Goal: Transaction & Acquisition: Purchase product/service

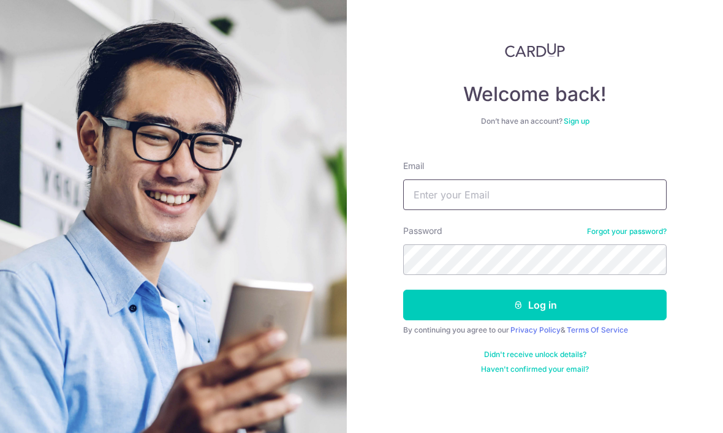
click at [554, 193] on input "Email" at bounding box center [534, 194] width 263 height 31
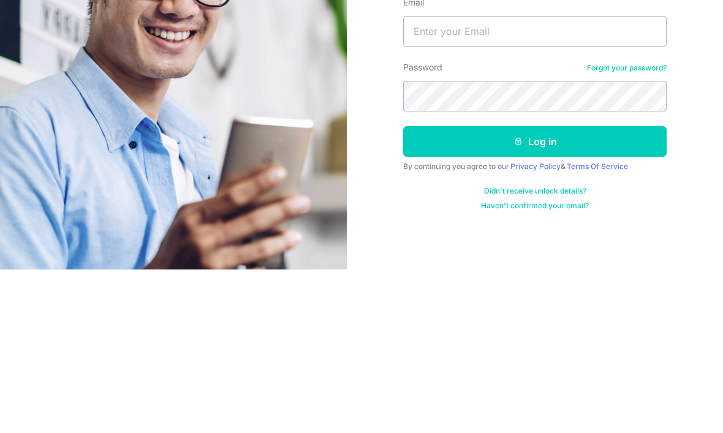
click at [640, 227] on link "Forgot your password?" at bounding box center [627, 232] width 80 height 10
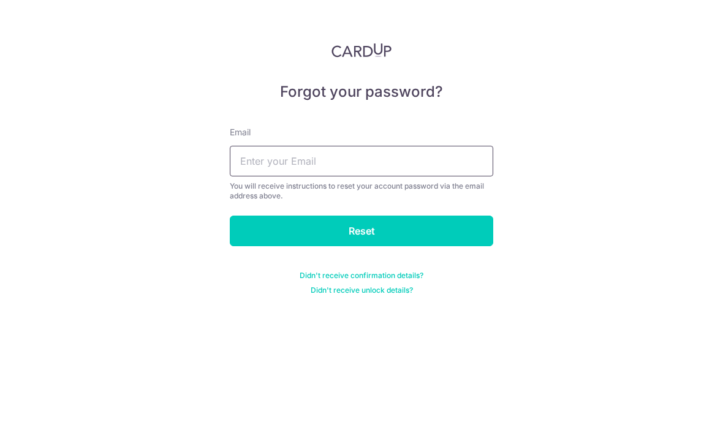
click at [426, 162] on input "text" at bounding box center [361, 161] width 263 height 31
type input "T"
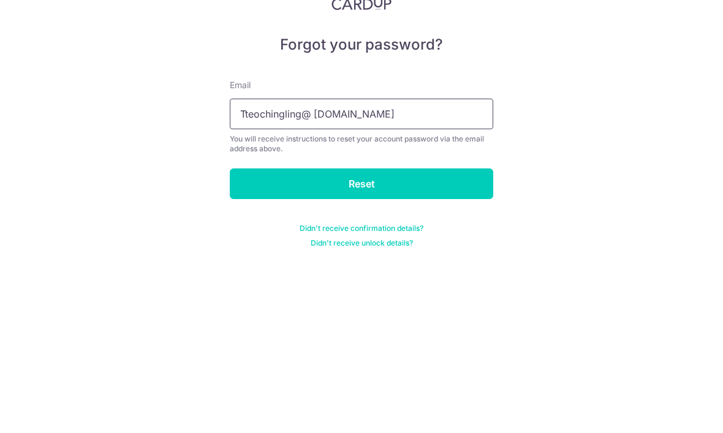
click at [314, 146] on input "Tteochingling@ hotmail.com" at bounding box center [361, 161] width 263 height 31
click at [298, 146] on input "Tteochingling@hotmail.co" at bounding box center [361, 161] width 263 height 31
type input "@hotmail.co"
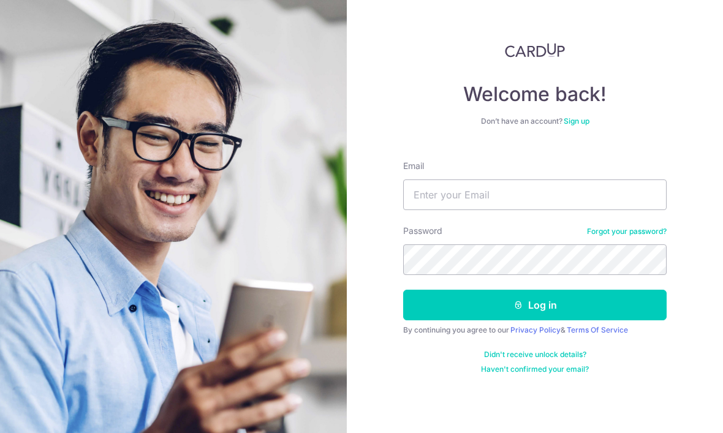
scroll to position [41, 0]
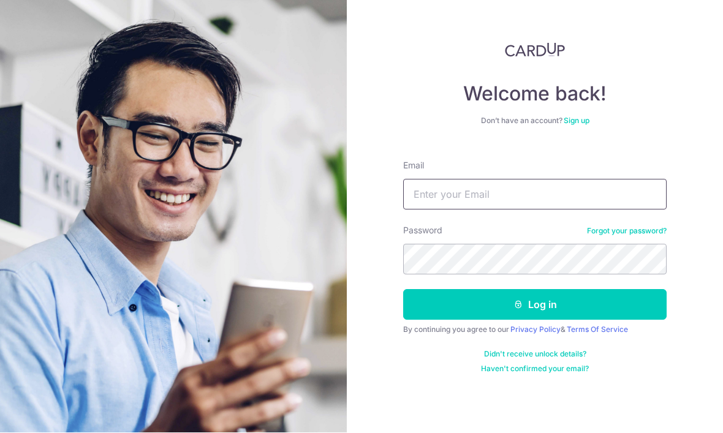
click at [548, 179] on input "Email" at bounding box center [534, 194] width 263 height 31
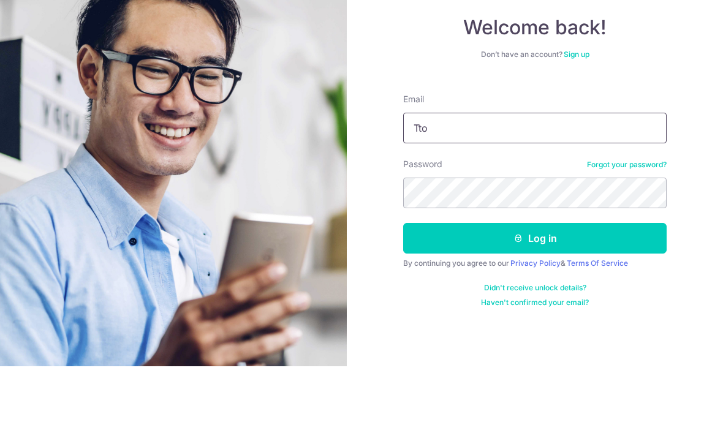
click at [470, 179] on input "Tto" at bounding box center [534, 194] width 263 height 31
click at [525, 179] on input "Tto" at bounding box center [534, 194] width 263 height 31
type input "T"
type input "r"
type input "teochingling@hotmail.com"
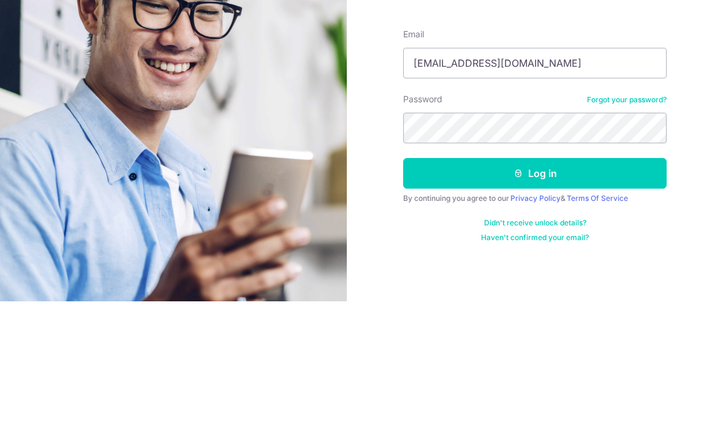
click at [611, 290] on button "Log in" at bounding box center [534, 305] width 263 height 31
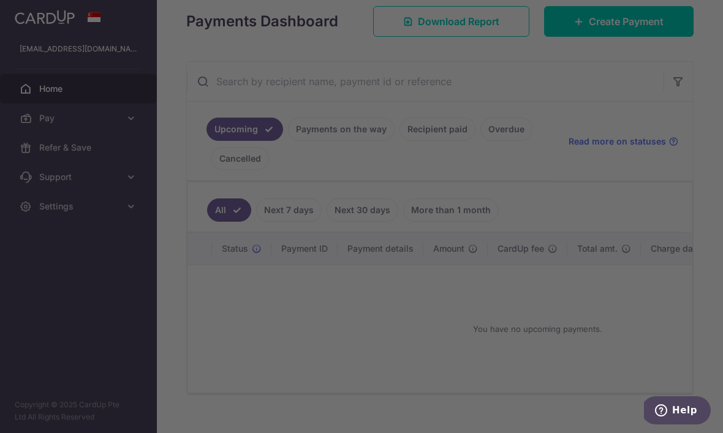
scroll to position [174, 0]
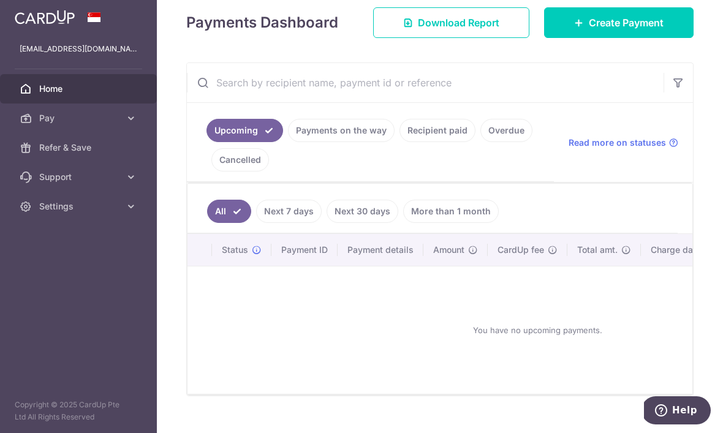
click at [288, 142] on link "Payments on the way" at bounding box center [341, 130] width 107 height 23
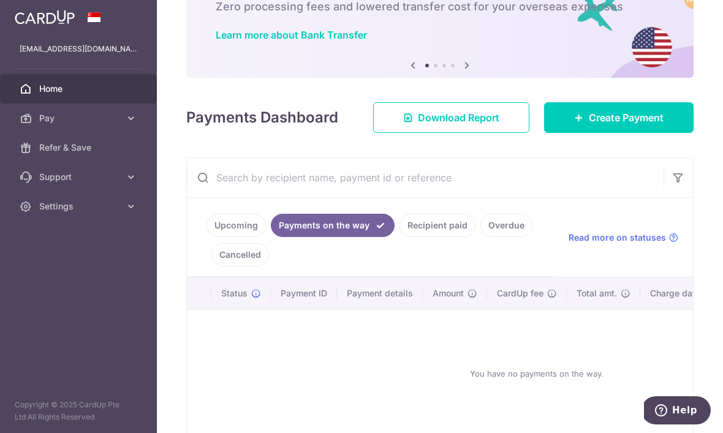
click at [186, 133] on div "Payments Dashboard Download Report Create Payment" at bounding box center [439, 115] width 507 height 36
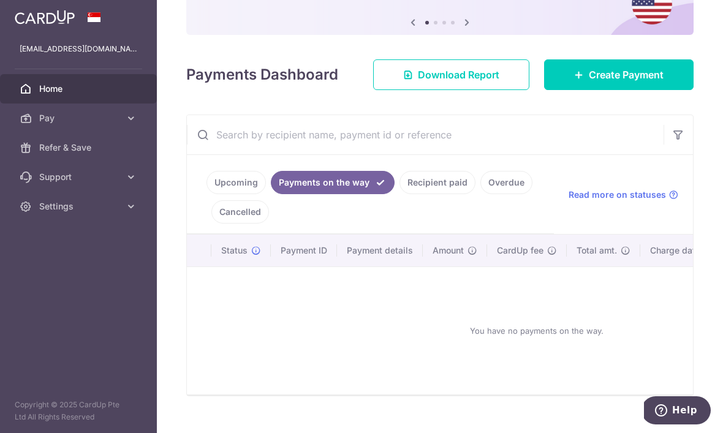
scroll to position [122, 0]
click at [647, 82] on span "Create Payment" at bounding box center [626, 74] width 75 height 15
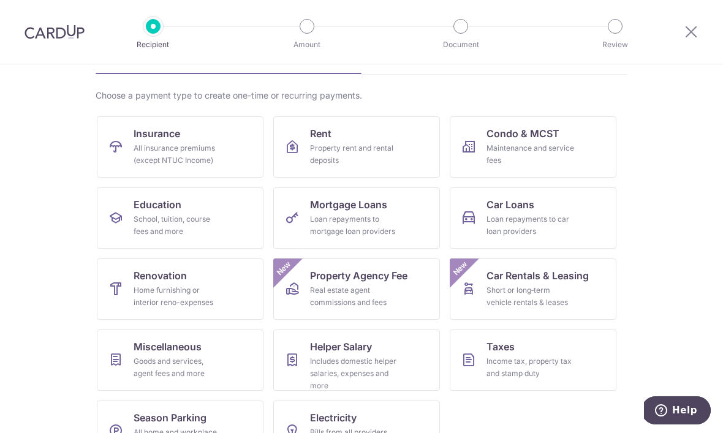
scroll to position [74, 0]
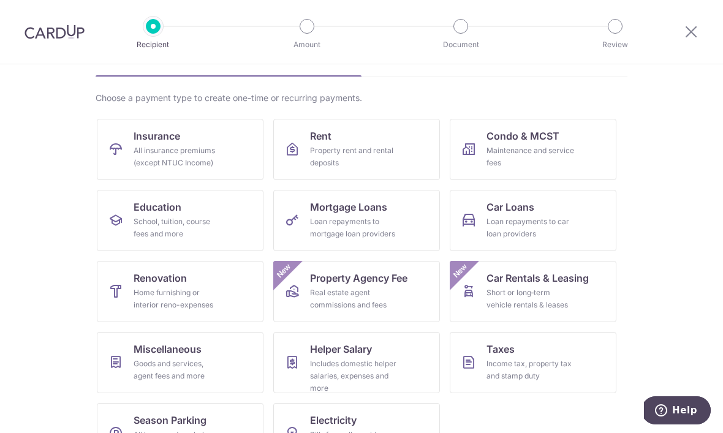
click at [575, 155] on link "Condo & MCST Maintenance and service fees" at bounding box center [533, 149] width 167 height 61
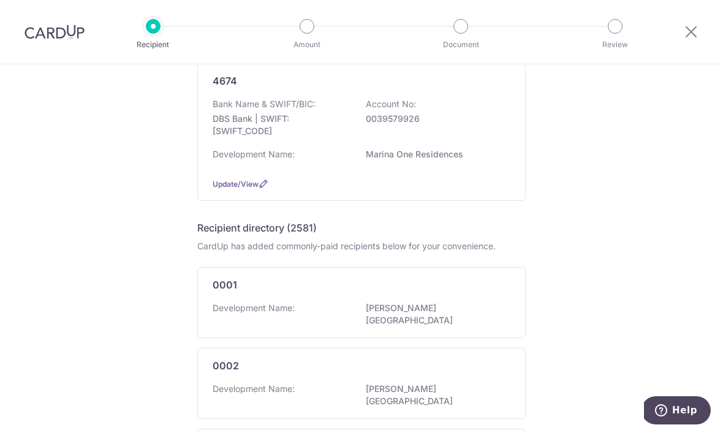
scroll to position [145, 0]
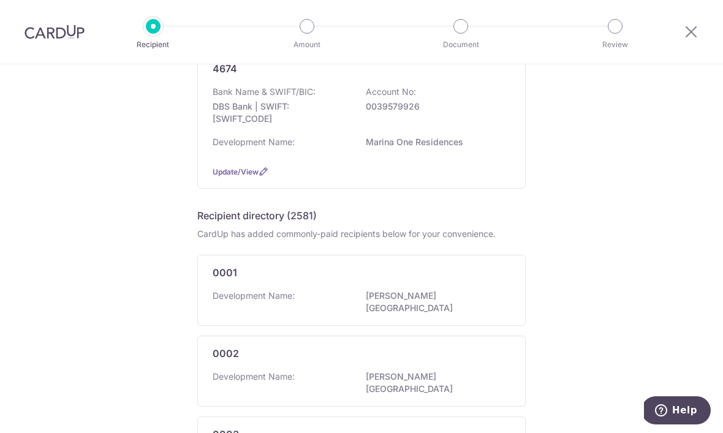
click at [450, 156] on div "Development Name: Marina One Residences" at bounding box center [362, 146] width 298 height 20
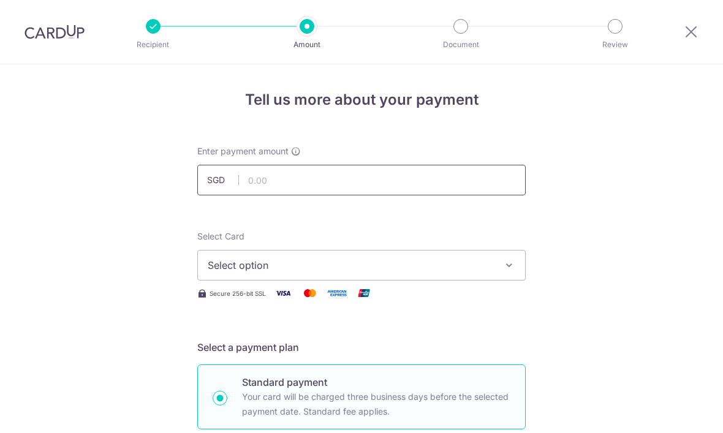
click at [440, 186] on input "text" at bounding box center [361, 180] width 328 height 31
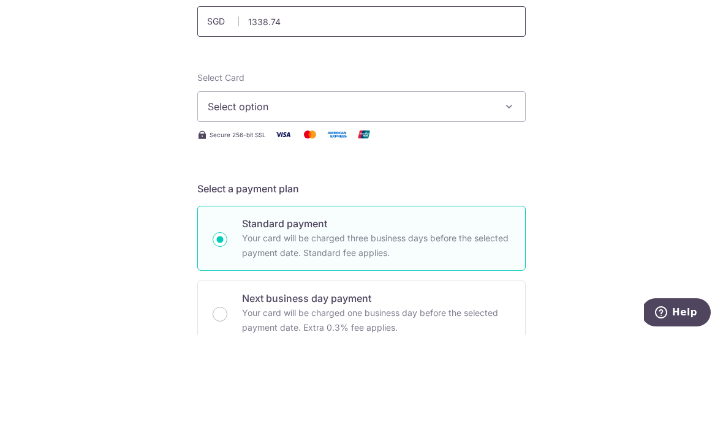
scroll to position [61, 0]
click at [437, 197] on span "Select option" at bounding box center [350, 204] width 285 height 15
type input "1,338.74"
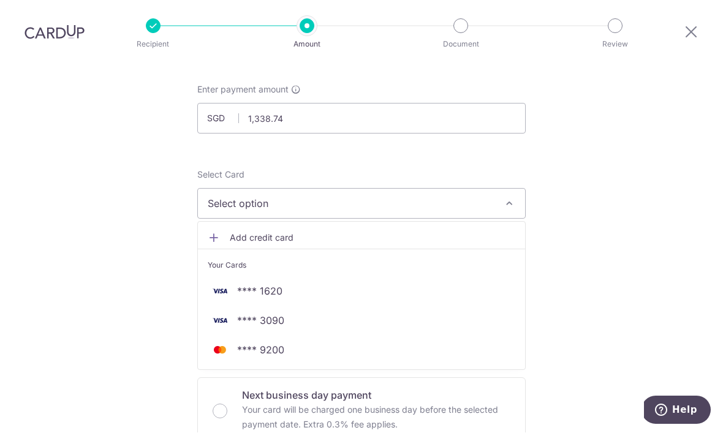
click at [368, 284] on span "**** 1620" at bounding box center [362, 291] width 308 height 15
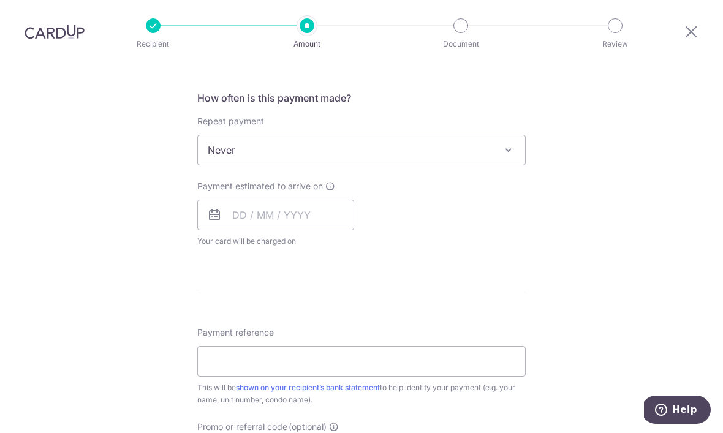
scroll to position [458, 0]
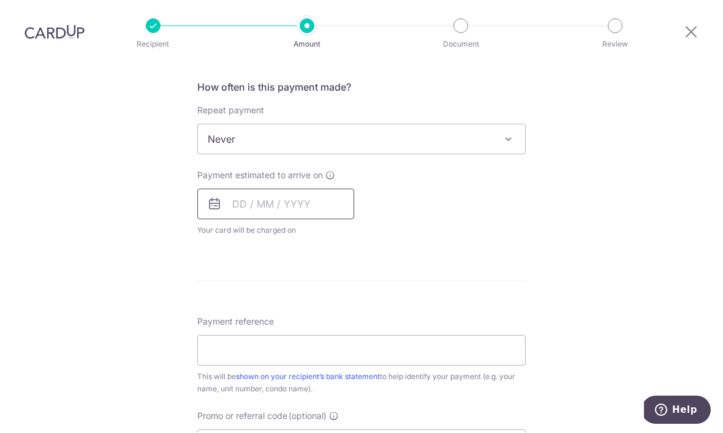
click at [295, 189] on input "text" at bounding box center [275, 204] width 157 height 31
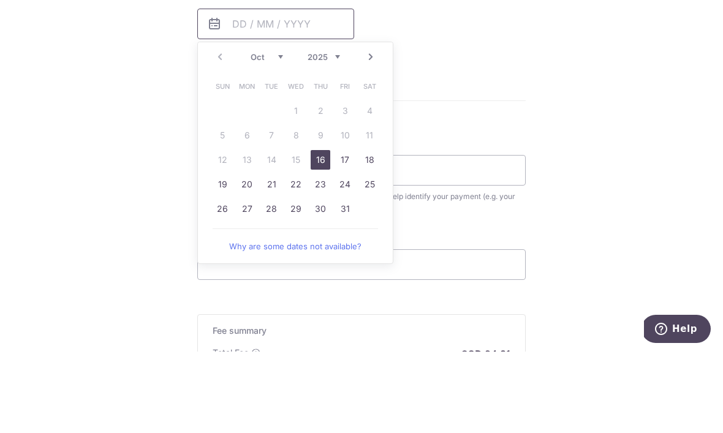
scroll to position [556, 0]
click at [335, 233] on link "17" at bounding box center [345, 243] width 20 height 20
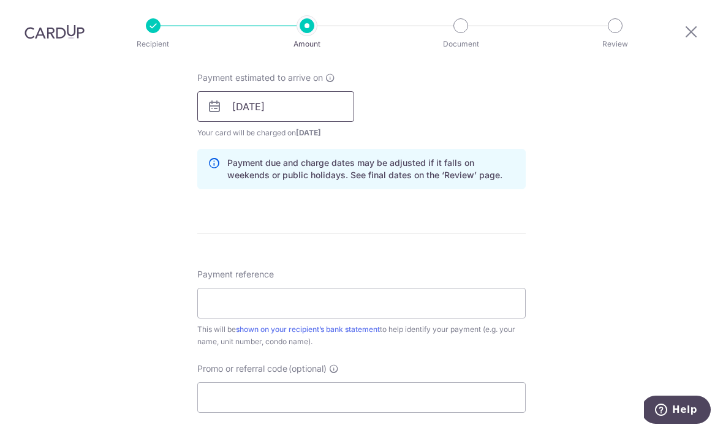
click at [330, 92] on input "17/10/2025" at bounding box center [275, 107] width 157 height 31
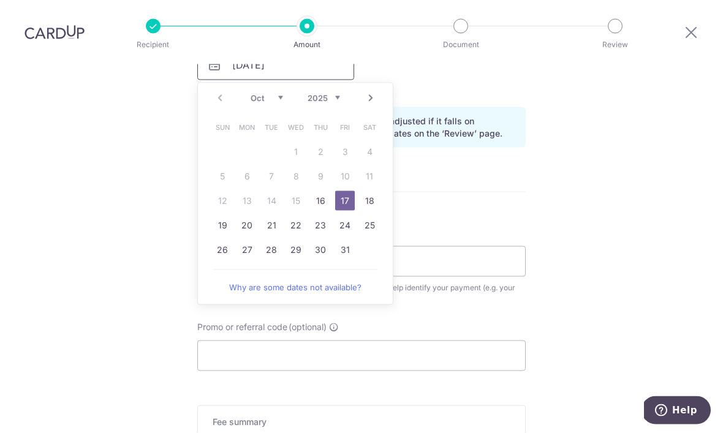
scroll to position [630, 0]
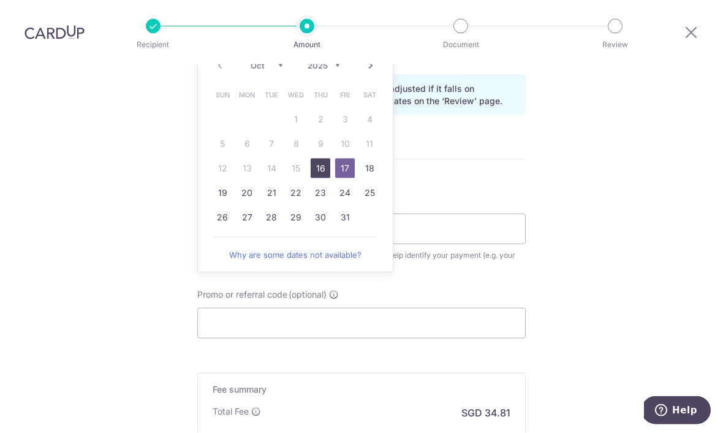
click at [322, 159] on link "16" at bounding box center [321, 169] width 20 height 20
type input "[DATE]"
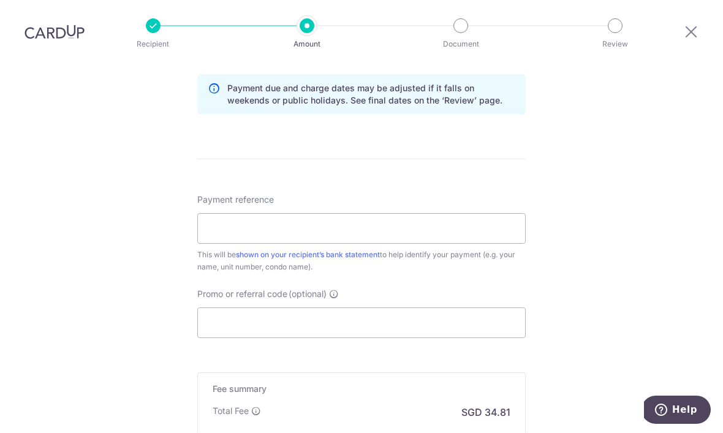
click at [580, 122] on div "Tell us more about your payment Enter payment amount SGD 1,338.74 1338.74 Selec…" at bounding box center [361, 13] width 723 height 1158
click at [453, 214] on input "Payment reference" at bounding box center [361, 229] width 328 height 31
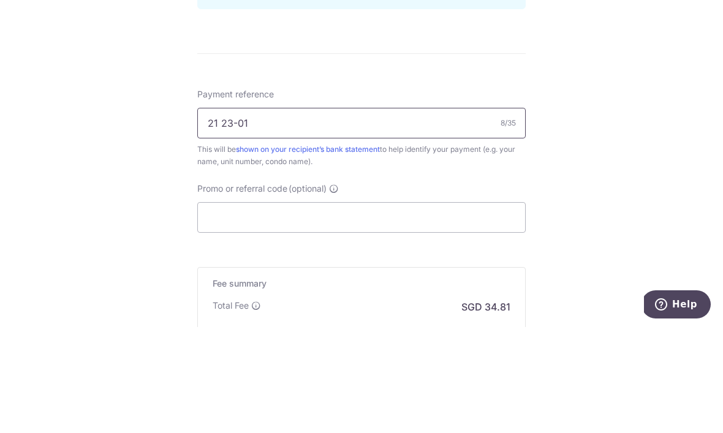
click at [221, 214] on input "21 23-01" at bounding box center [361, 229] width 328 height 31
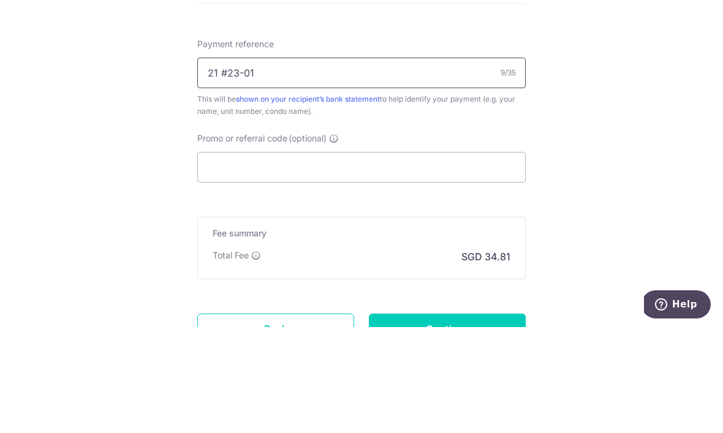
scroll to position [687, 0]
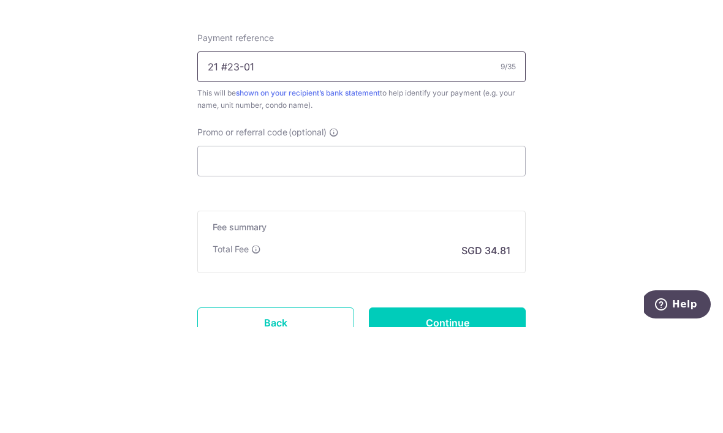
type input "21 #23-01"
click at [444, 252] on input "Promo or referral code (optional)" at bounding box center [361, 267] width 328 height 31
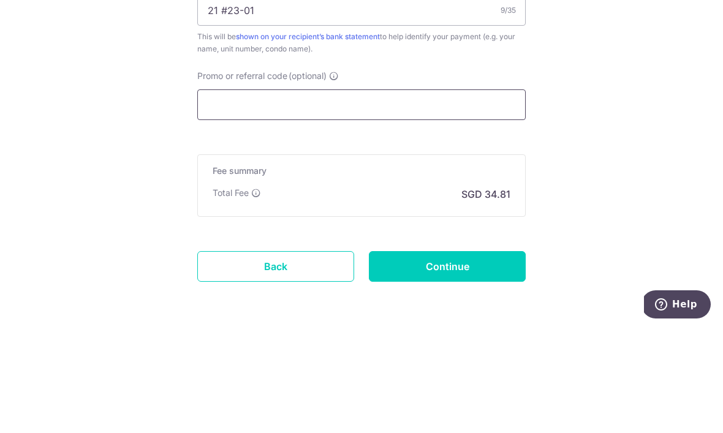
scroll to position [744, 0]
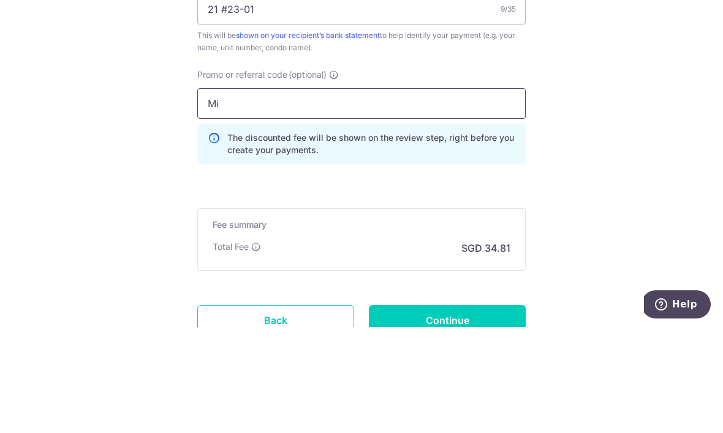
type input "M"
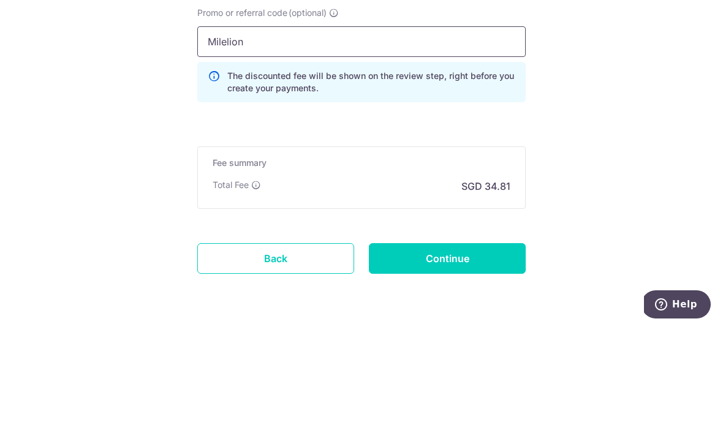
scroll to position [797, 0]
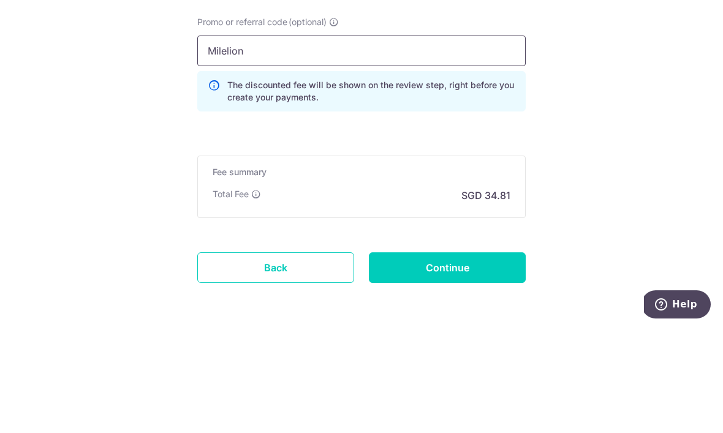
type input "Milelion"
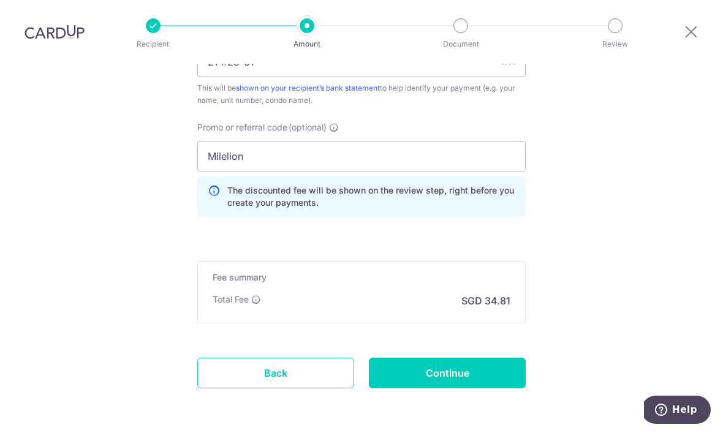
click at [489, 358] on input "Continue" at bounding box center [447, 373] width 157 height 31
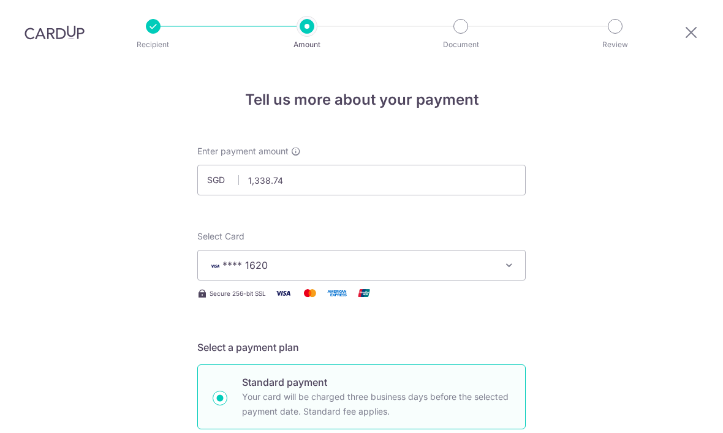
scroll to position [742, 0]
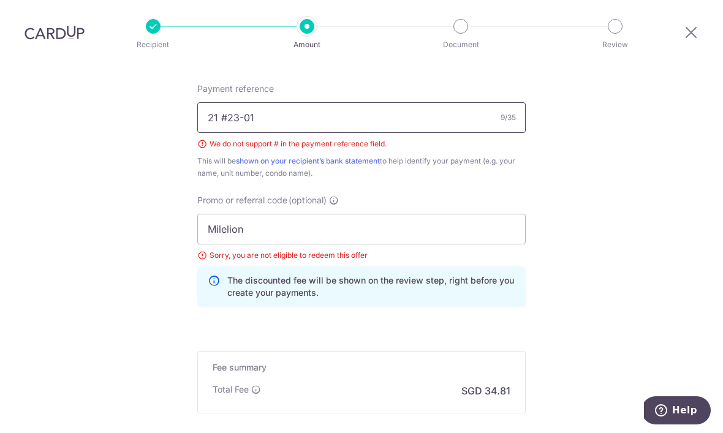
click at [243, 102] on input "21 #23-01" at bounding box center [361, 117] width 328 height 31
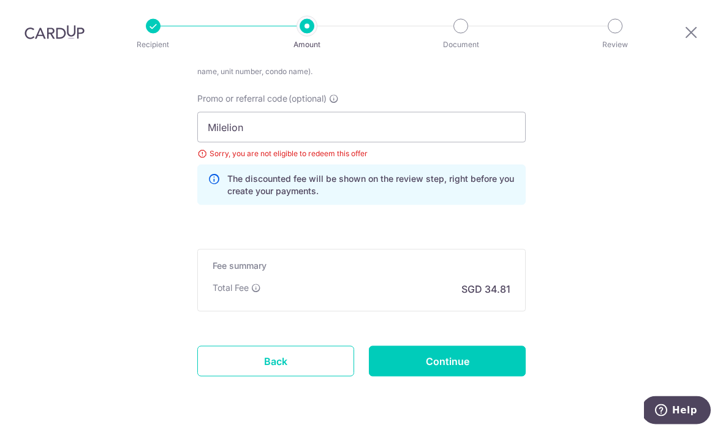
scroll to position [843, 0]
type input "21 23-01"
click at [308, 113] on input "Milelion" at bounding box center [361, 128] width 328 height 31
type input "M"
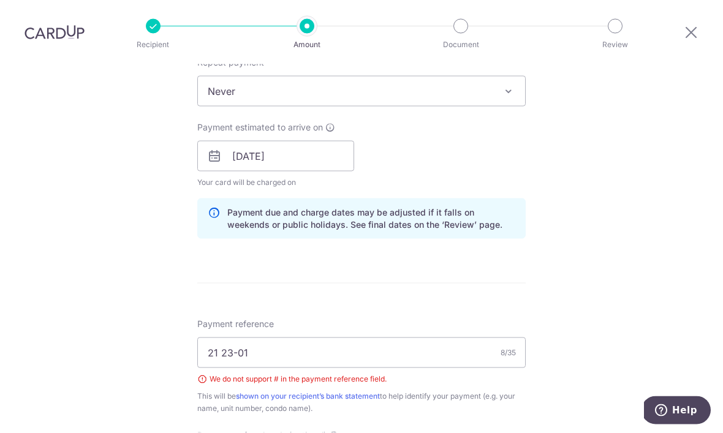
scroll to position [505, 0]
type input "REC185"
click at [465, 78] on span "Never" at bounding box center [361, 92] width 327 height 29
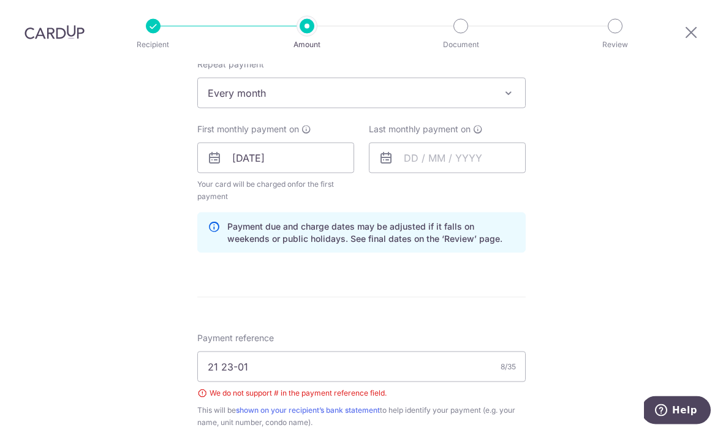
scroll to position [41, 0]
click at [445, 78] on span "Every month" at bounding box center [361, 92] width 327 height 29
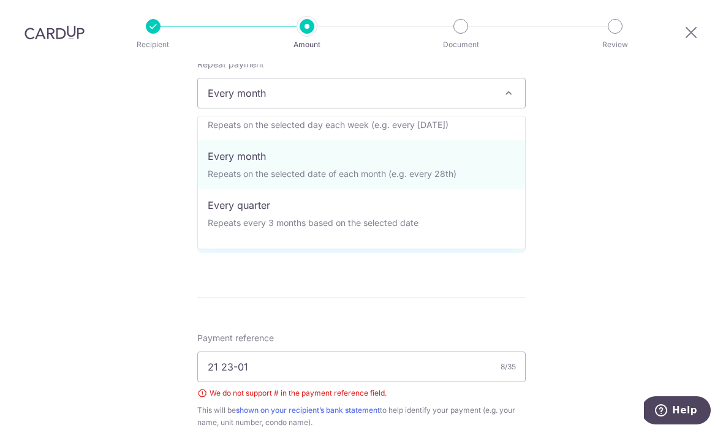
scroll to position [86, 0]
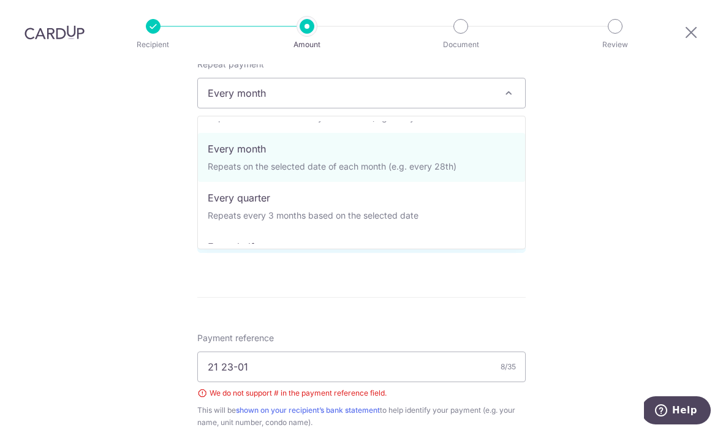
select select "4"
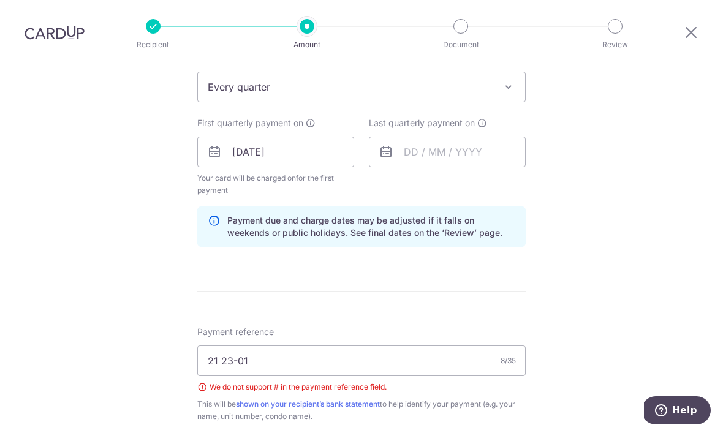
scroll to position [512, 0]
click at [457, 135] on input "text" at bounding box center [447, 150] width 157 height 31
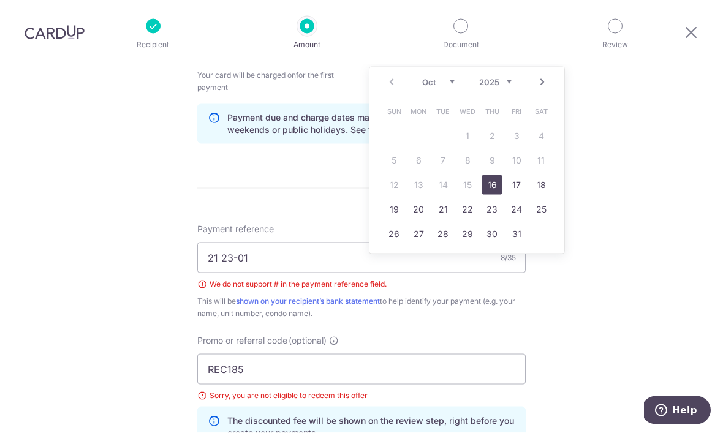
scroll to position [605, 0]
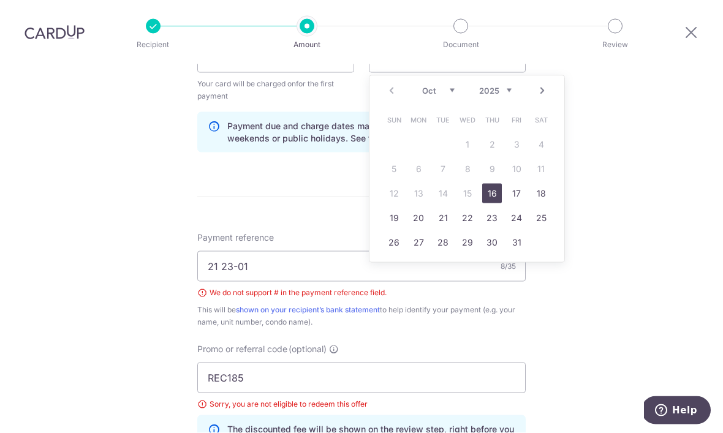
click at [505, 86] on select "2025 2026 2027 2028 2029 2030 2031 2032 2033 2034 2035" at bounding box center [495, 91] width 32 height 10
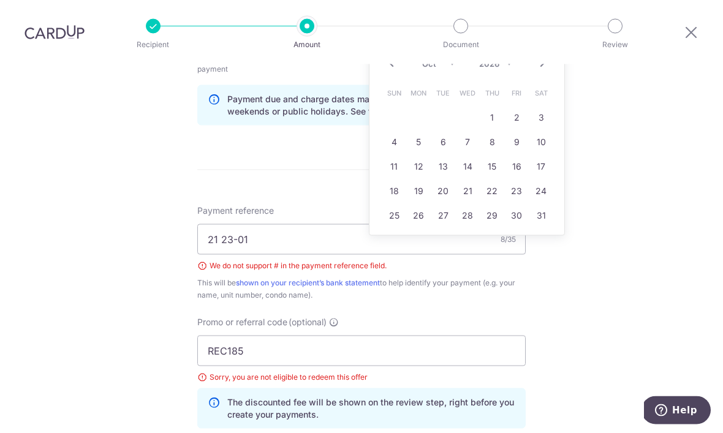
scroll to position [633, 0]
click at [450, 58] on select "Jan Feb Mar Apr May Jun Jul Aug Sep Oct Nov Dec" at bounding box center [438, 63] width 32 height 10
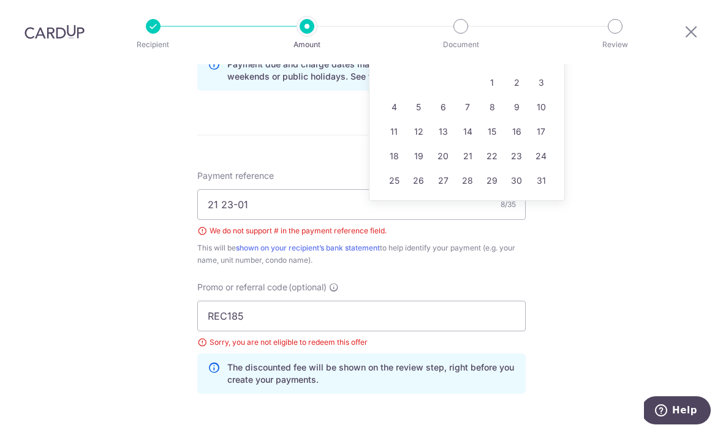
scroll to position [670, 0]
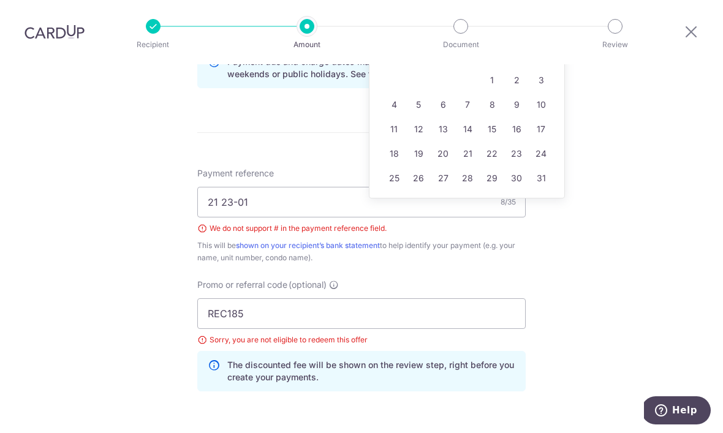
click at [515, 130] on link "16" at bounding box center [517, 129] width 20 height 20
type input "16/01/2026"
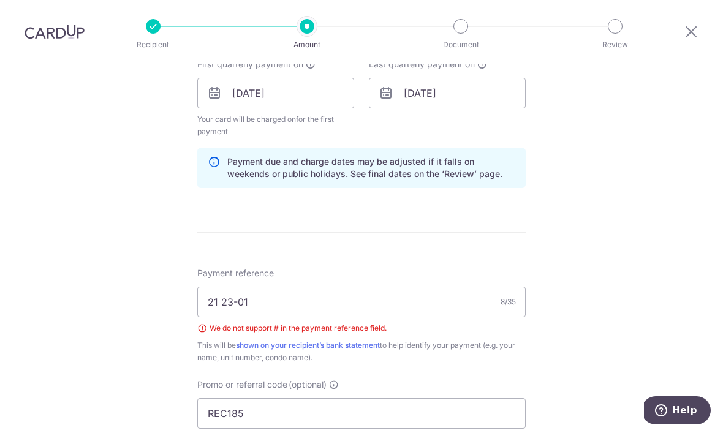
scroll to position [564, 0]
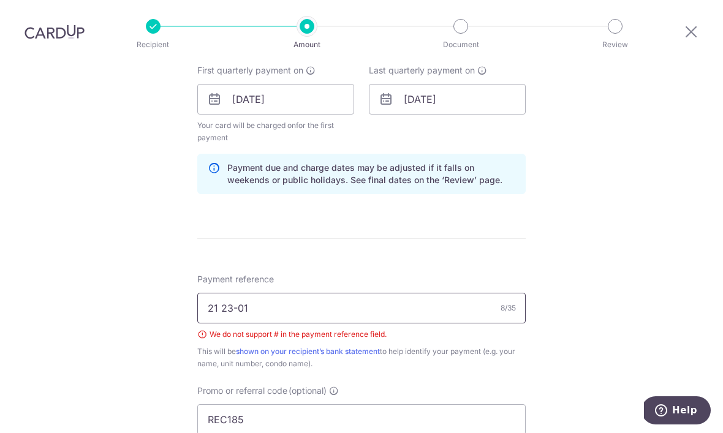
click at [417, 311] on input "21 23-01" at bounding box center [361, 308] width 328 height 31
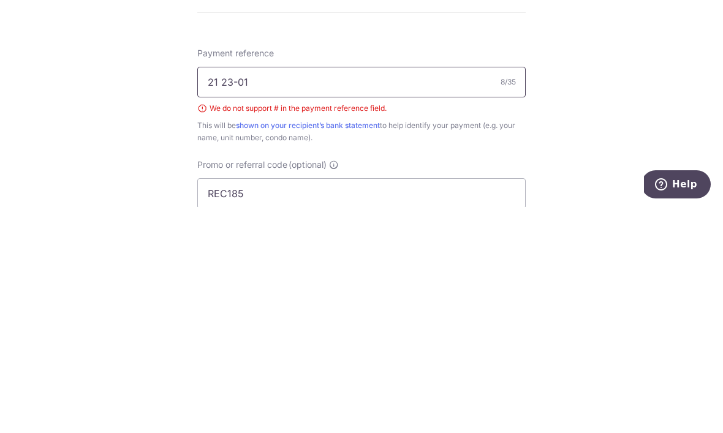
click at [224, 293] on input "21 23-01" at bounding box center [361, 308] width 328 height 31
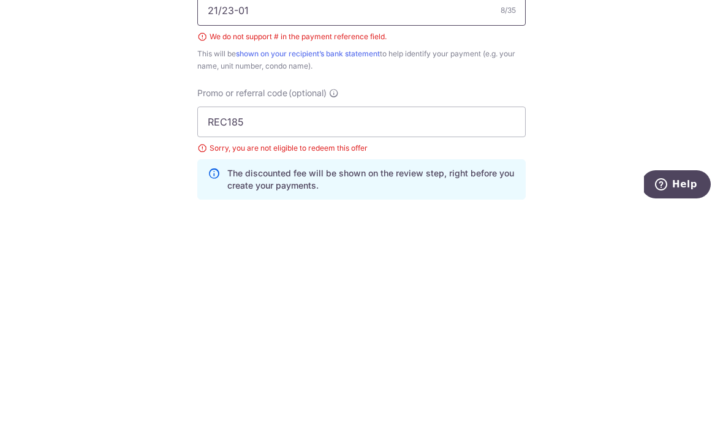
scroll to position [638, 0]
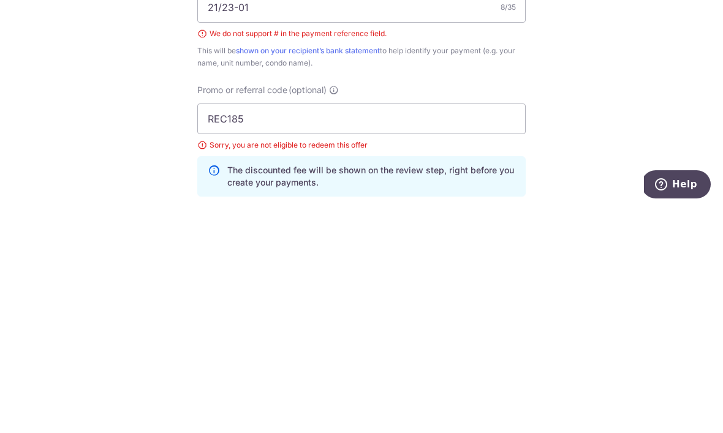
click at [614, 97] on div "Tell us more about your payment Enter payment amount SGD 1,338.74 1338.74 Selec…" at bounding box center [361, 56] width 723 height 1260
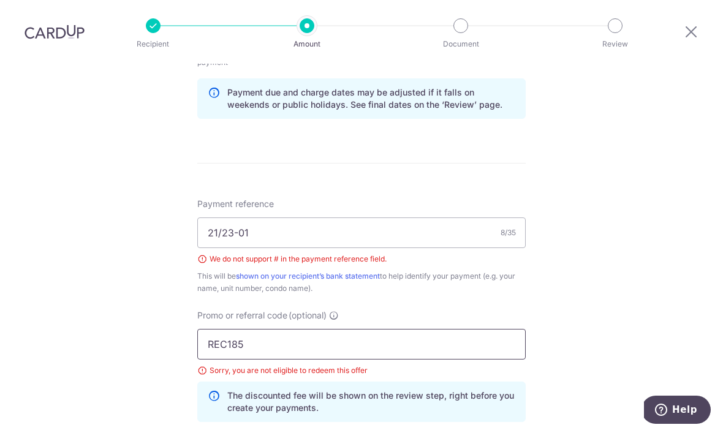
click at [464, 330] on input "REC185" at bounding box center [361, 345] width 328 height 31
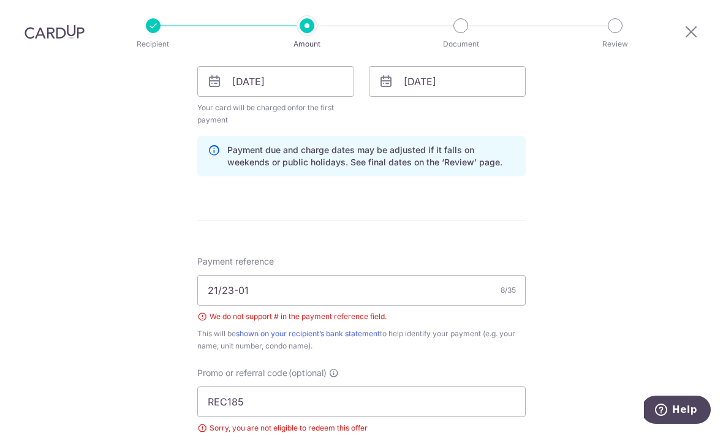
scroll to position [580, 0]
click at [390, 276] on input "21/23-01" at bounding box center [361, 291] width 328 height 31
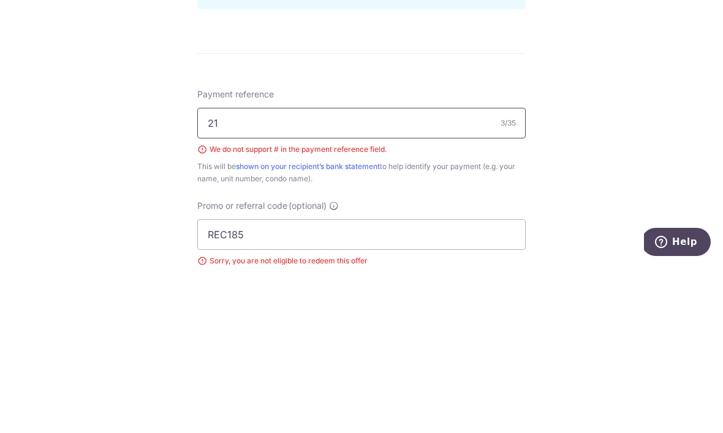
type input "2"
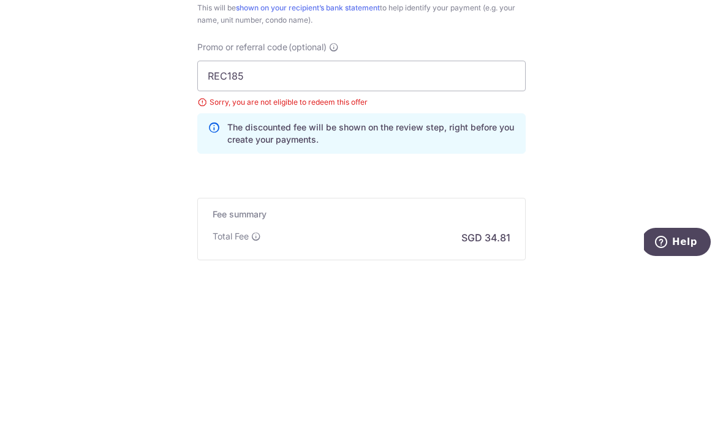
type input "21 23-01"
click at [459, 229] on input "REC185" at bounding box center [361, 244] width 328 height 31
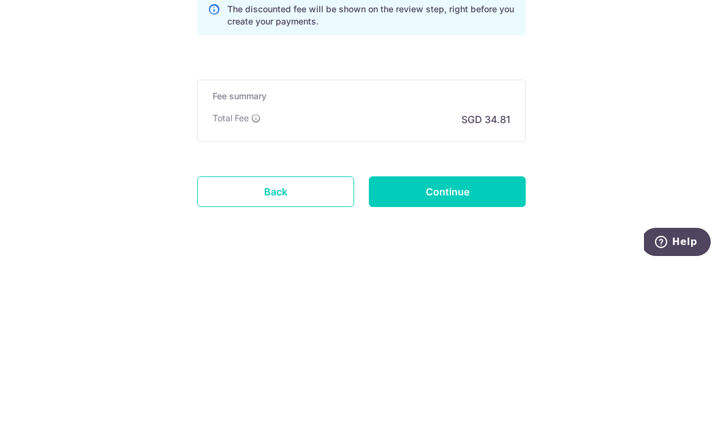
scroll to position [855, 0]
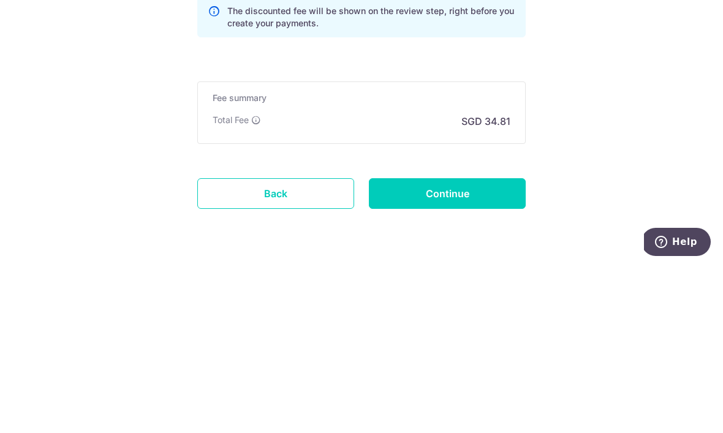
click at [462, 347] on input "Continue" at bounding box center [447, 362] width 157 height 31
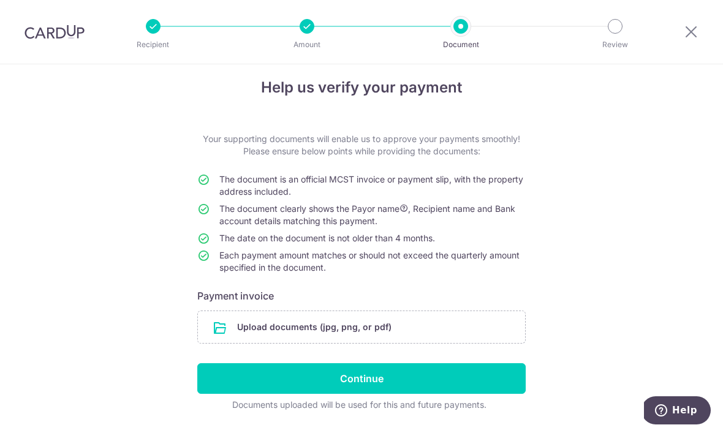
scroll to position [12, 0]
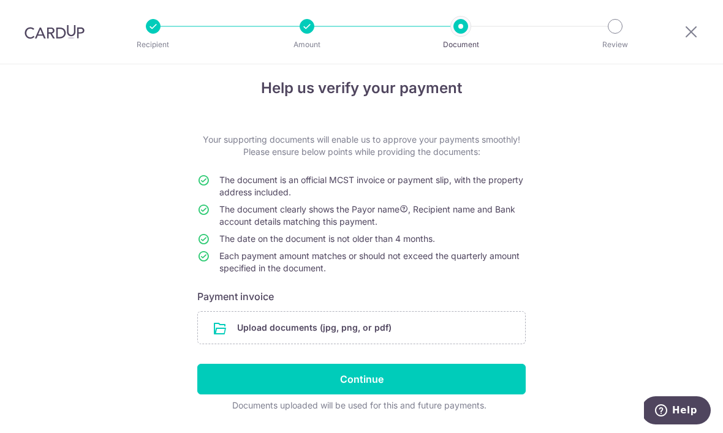
click at [322, 335] on input "file" at bounding box center [361, 328] width 327 height 32
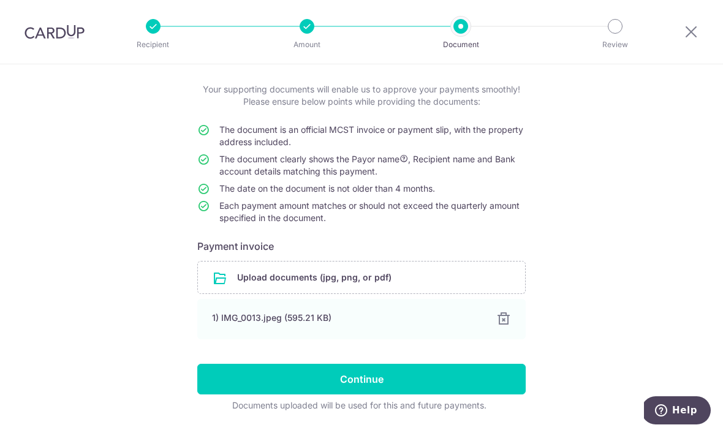
scroll to position [62, 0]
click at [455, 385] on input "Continue" at bounding box center [361, 379] width 328 height 31
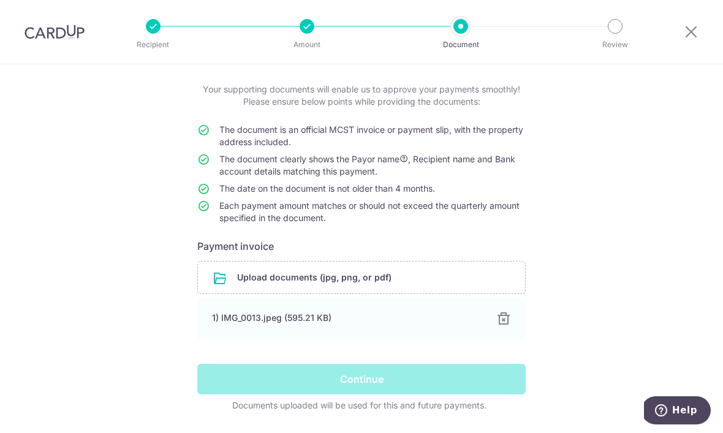
click at [477, 383] on div "Continue" at bounding box center [361, 379] width 343 height 31
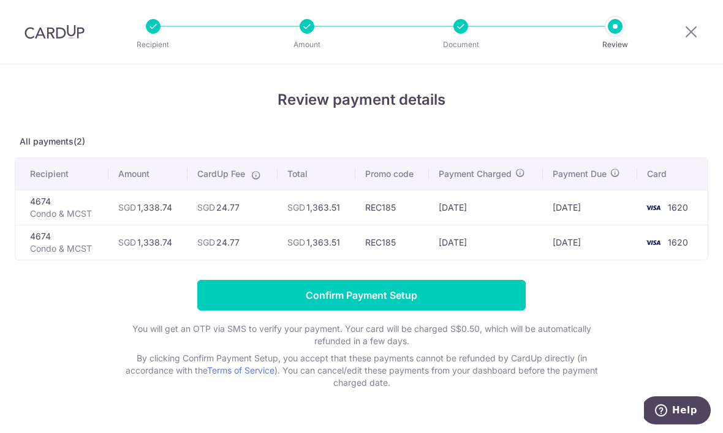
click at [684, 35] on icon at bounding box center [691, 31] width 15 height 15
click at [489, 303] on input "Confirm Payment Setup" at bounding box center [361, 295] width 328 height 31
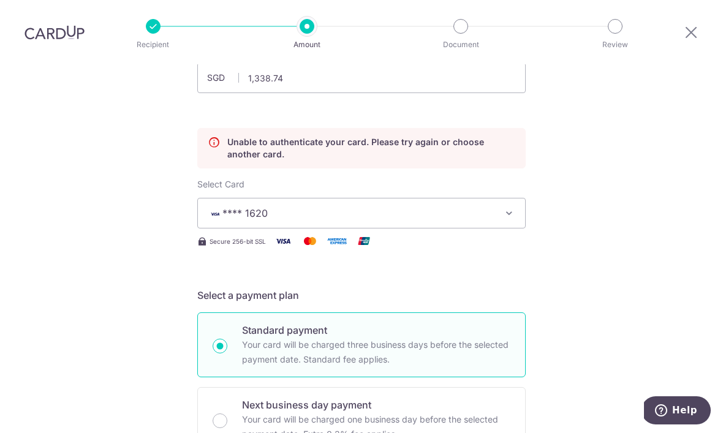
scroll to position [102, 0]
click at [466, 206] on span "**** 1620" at bounding box center [350, 213] width 285 height 15
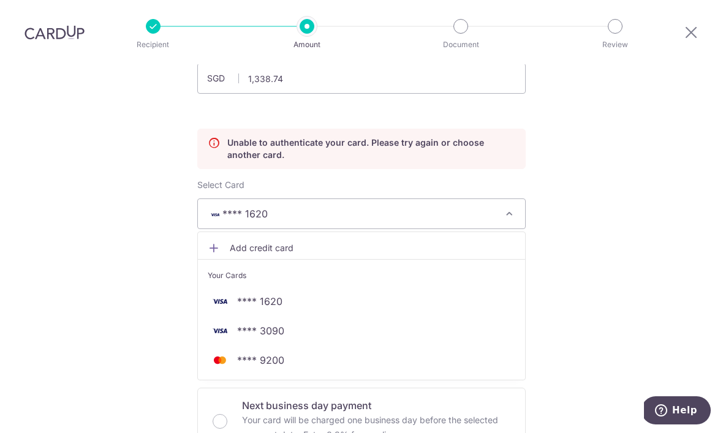
click at [308, 323] on span "**** 3090" at bounding box center [362, 330] width 308 height 15
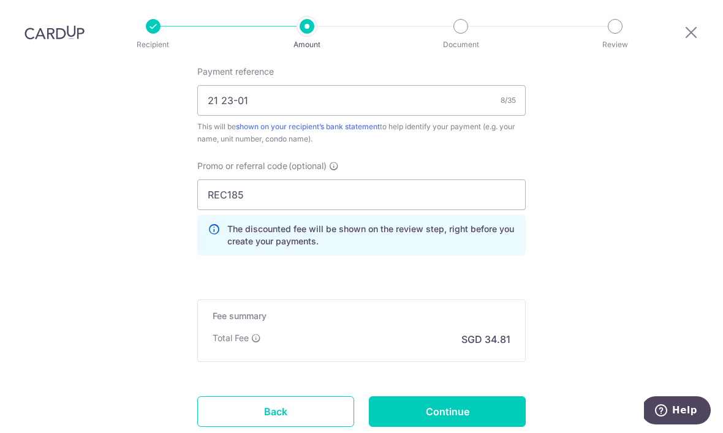
scroll to position [783, 0]
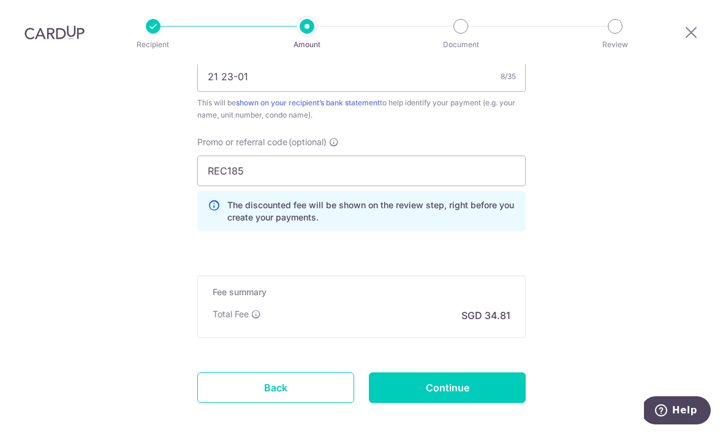
click at [492, 372] on input "Continue" at bounding box center [447, 387] width 157 height 31
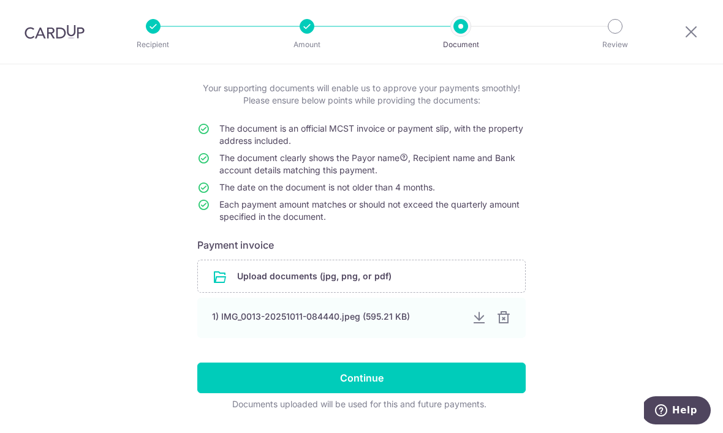
scroll to position [62, 0]
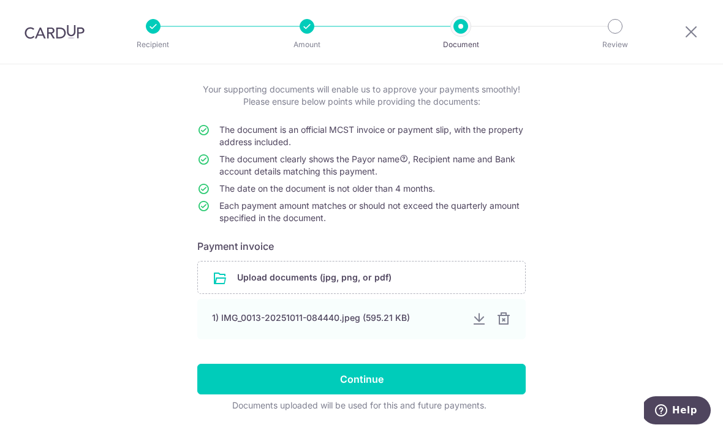
click at [446, 390] on input "Continue" at bounding box center [361, 379] width 328 height 31
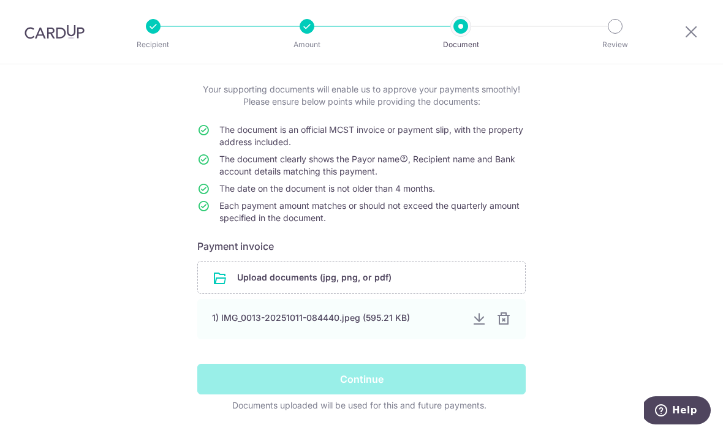
click at [387, 394] on div "Continue" at bounding box center [361, 379] width 343 height 31
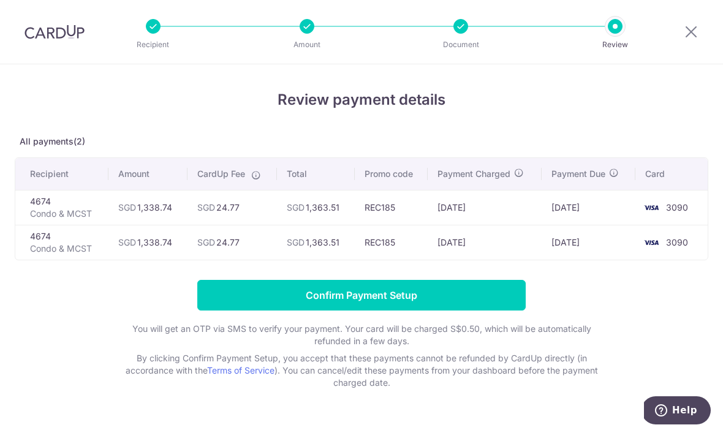
click at [416, 308] on input "Confirm Payment Setup" at bounding box center [361, 295] width 328 height 31
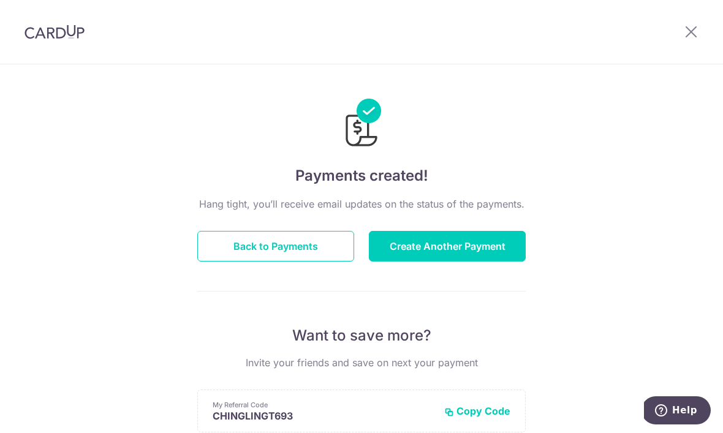
click at [690, 38] on icon at bounding box center [691, 31] width 15 height 15
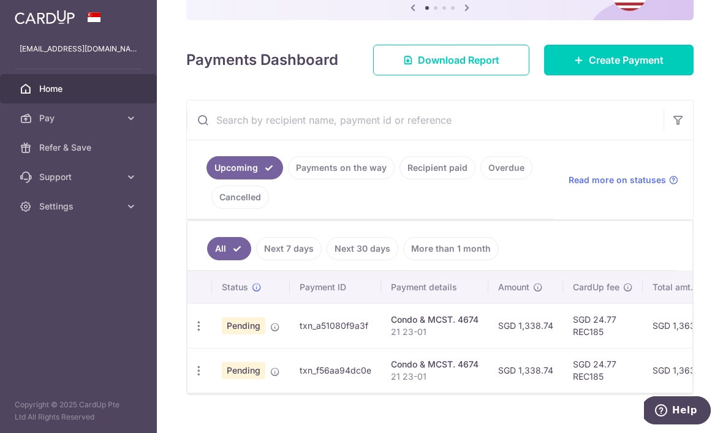
scroll to position [121, 0]
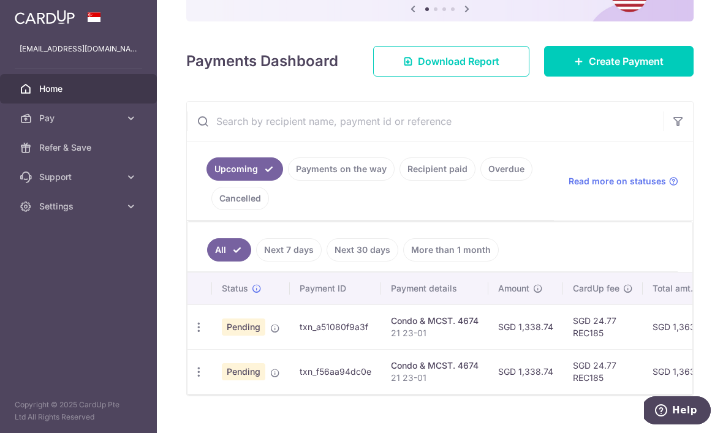
click at [0, 0] on icon "button" at bounding box center [0, 0] width 0 height 0
click at [53, 212] on span "Settings" at bounding box center [79, 206] width 81 height 12
click at [47, 266] on span "Logout" at bounding box center [79, 265] width 81 height 12
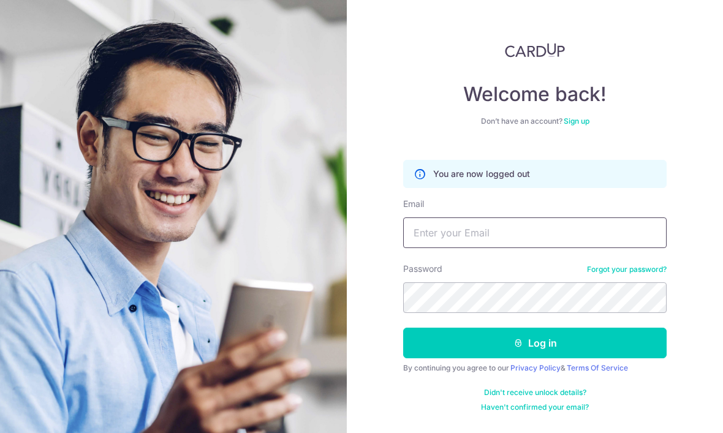
click at [549, 230] on input "Email" at bounding box center [534, 232] width 263 height 31
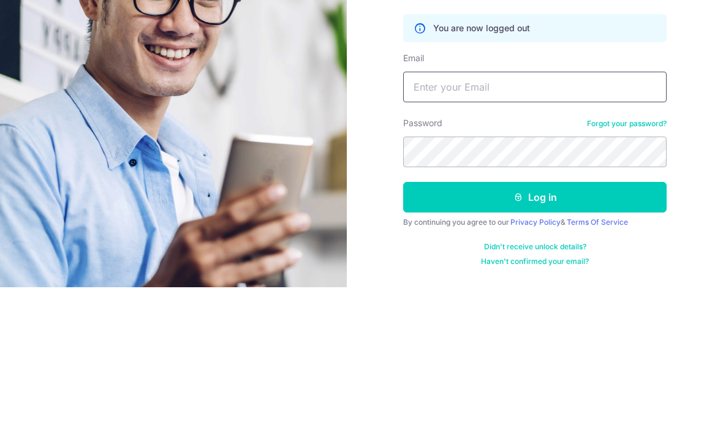
type input "W"
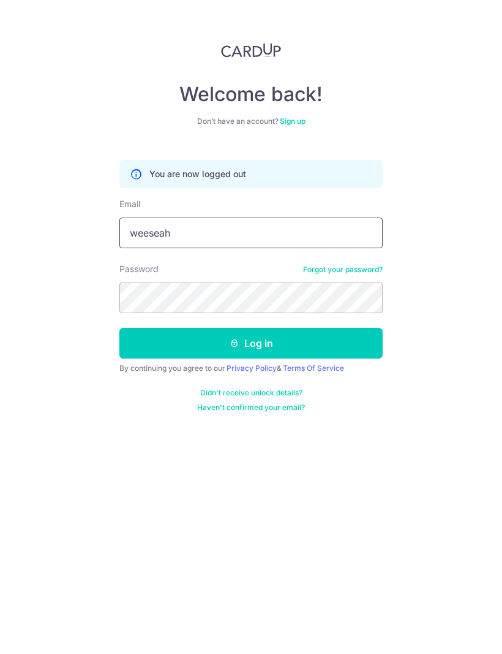
click at [311, 235] on input "weeseah" at bounding box center [250, 232] width 263 height 31
type input "[EMAIL_ADDRESS][DOMAIN_NAME]"
click at [53, 148] on div "Welcome back! Don’t have an account? Sign up You are now logged out Email [EMAI…" at bounding box center [251, 327] width 502 height 654
click at [157, 336] on button "Log in" at bounding box center [250, 343] width 263 height 31
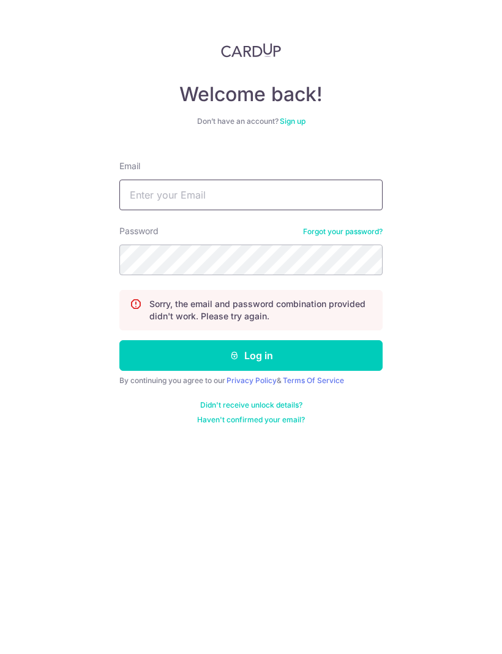
click at [142, 196] on input "Email" at bounding box center [250, 194] width 263 height 31
type input "[EMAIL_ADDRESS][DOMAIN_NAME]"
click at [6, 182] on div "Welcome back! Don’t have an account? Sign up Email [EMAIL_ADDRESS][DOMAIN_NAME]…" at bounding box center [251, 327] width 502 height 654
click at [301, 586] on div "Welcome back! Don’t have an account? Sign up Email [EMAIL_ADDRESS][DOMAIN_NAME]…" at bounding box center [251, 327] width 502 height 654
